Goal: Task Accomplishment & Management: Manage account settings

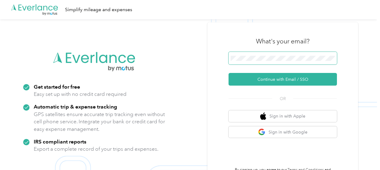
click at [269, 61] on span at bounding box center [283, 58] width 108 height 13
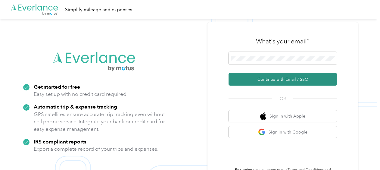
click at [275, 76] on button "Continue with Email / SSO" at bounding box center [283, 79] width 108 height 13
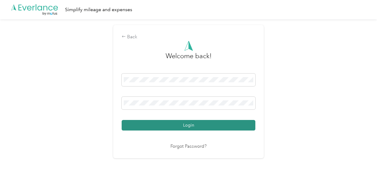
click at [161, 127] on button "Login" at bounding box center [189, 125] width 134 height 11
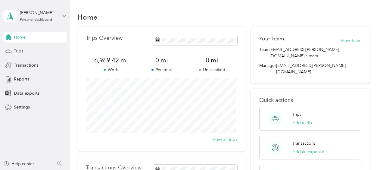
click at [17, 48] on span "Trips" at bounding box center [18, 51] width 9 height 6
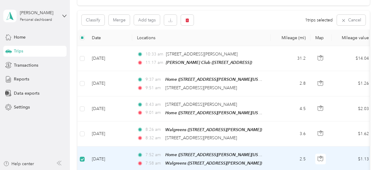
scroll to position [60, 0]
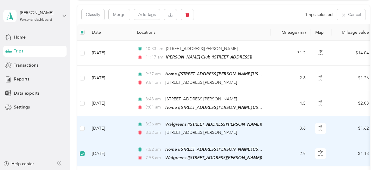
drag, startPoint x: 82, startPoint y: 123, endPoint x: 82, endPoint y: 117, distance: 7.0
click at [82, 125] on label at bounding box center [82, 128] width 5 height 7
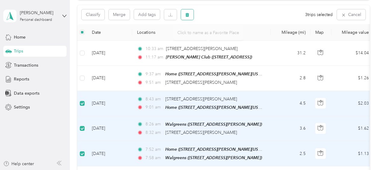
click at [191, 16] on button "button" at bounding box center [187, 14] width 13 height 11
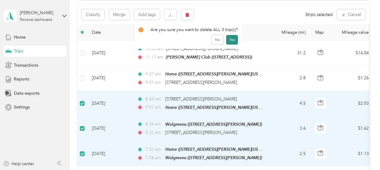
click at [232, 40] on button "Yes" at bounding box center [232, 40] width 12 height 10
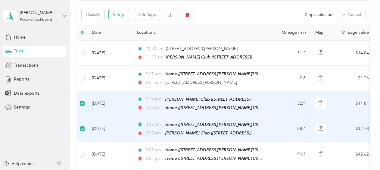
click at [124, 13] on button "Merge" at bounding box center [119, 14] width 21 height 11
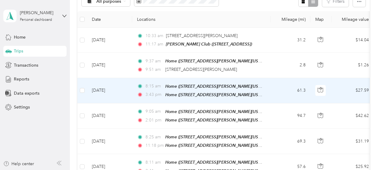
scroll to position [61, 0]
